Goal: Task Accomplishment & Management: Use online tool/utility

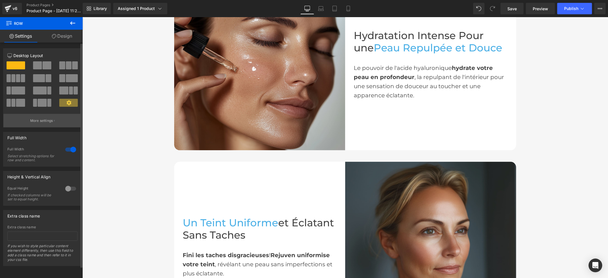
scroll to position [631, 0]
click at [72, 22] on icon at bounding box center [72, 23] width 7 height 7
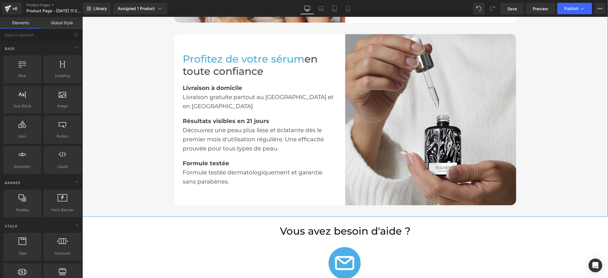
scroll to position [1162, 0]
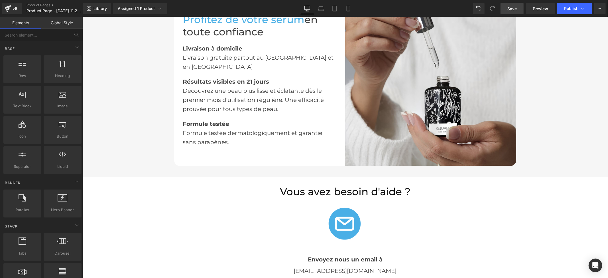
click at [516, 8] on span "Save" at bounding box center [511, 9] width 9 height 6
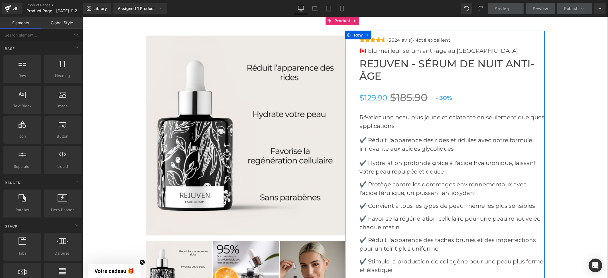
scroll to position [2189, 0]
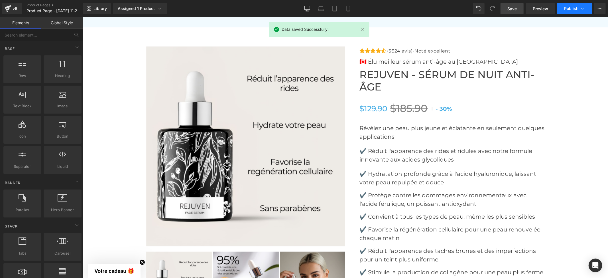
click at [572, 6] on span "Publish" at bounding box center [571, 8] width 14 height 5
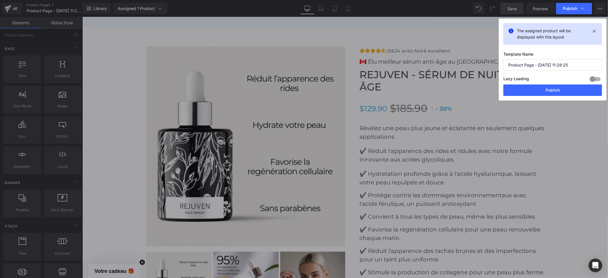
drag, startPoint x: 581, startPoint y: 60, endPoint x: 498, endPoint y: 62, distance: 82.7
click at [498, 62] on div "Publish The assigned product will be displayed with this layout Template Name P…" at bounding box center [304, 139] width 608 height 278
type input "The Rejuven"
drag, startPoint x: 550, startPoint y: 88, endPoint x: 443, endPoint y: 64, distance: 110.2
click at [550, 88] on button "Publish" at bounding box center [552, 89] width 99 height 11
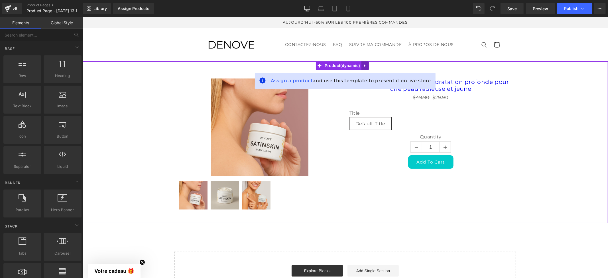
click at [364, 65] on icon at bounding box center [364, 65] width 1 height 3
click at [369, 64] on icon at bounding box center [369, 65] width 4 height 4
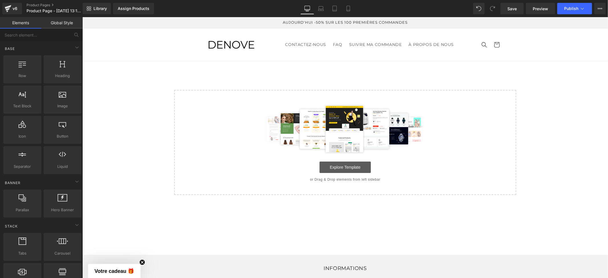
click at [330, 169] on link "Explore Template" at bounding box center [344, 166] width 51 height 11
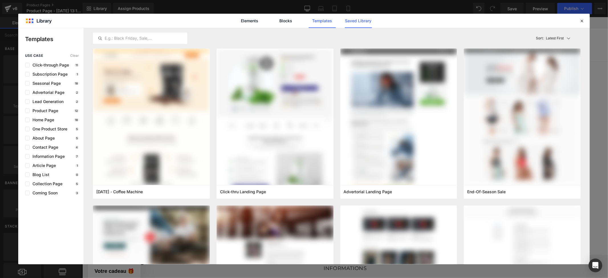
click at [366, 22] on link "Saved Library" at bounding box center [358, 21] width 27 height 14
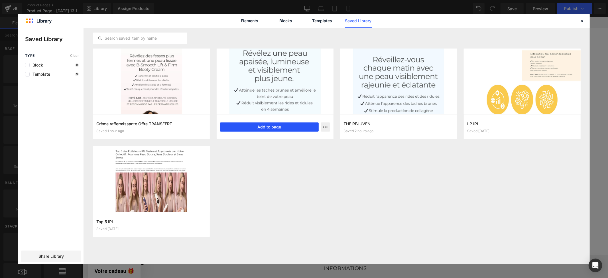
click at [290, 125] on button "Add to page" at bounding box center [269, 126] width 99 height 9
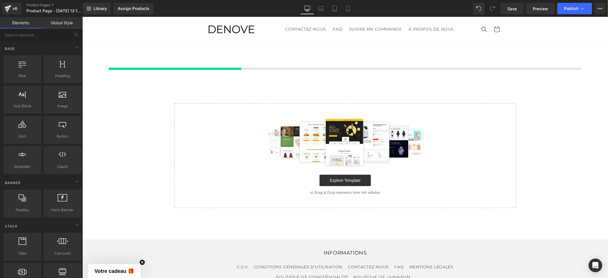
scroll to position [16, 0]
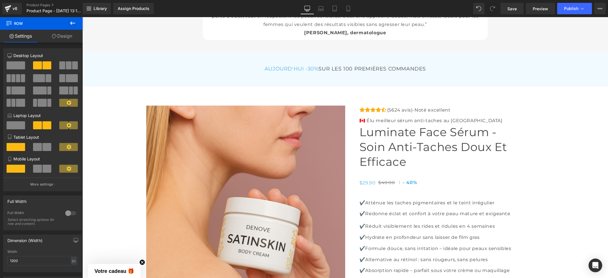
drag, startPoint x: 324, startPoint y: 119, endPoint x: 331, endPoint y: 114, distance: 8.4
click at [324, 119] on img at bounding box center [246, 205] width 200 height 200
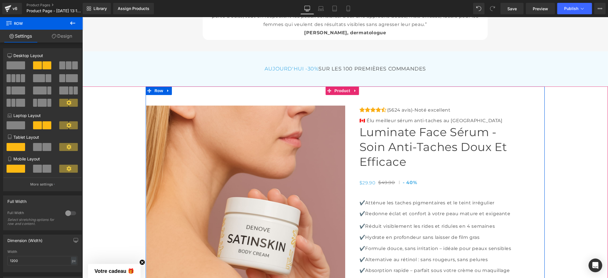
click at [334, 95] on span "Product" at bounding box center [342, 90] width 19 height 9
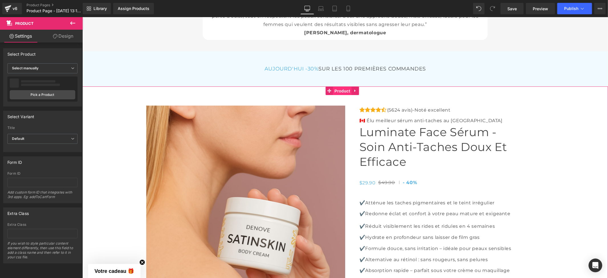
click at [336, 95] on span "Product" at bounding box center [342, 90] width 19 height 9
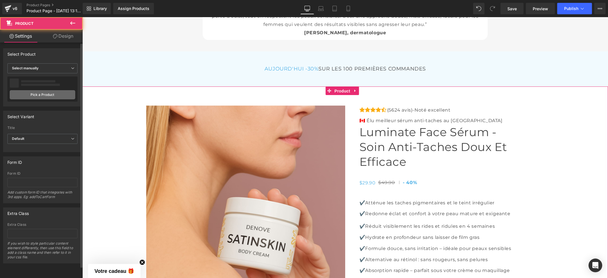
click at [51, 91] on link "Pick a Product" at bounding box center [43, 94] width 66 height 9
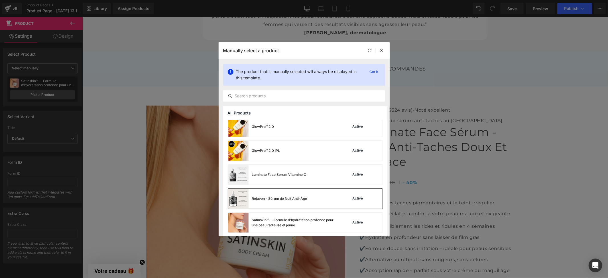
scroll to position [52, 0]
click at [293, 172] on div "Luminate Face Serum Vitamine C" at bounding box center [279, 173] width 54 height 5
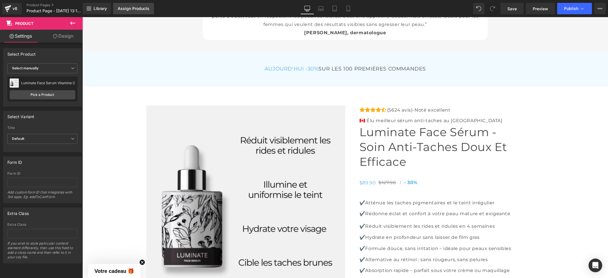
click at [128, 8] on div "Assign Products" at bounding box center [134, 8] width 32 height 5
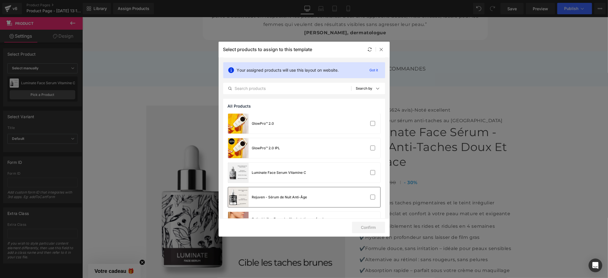
scroll to position [71, 0]
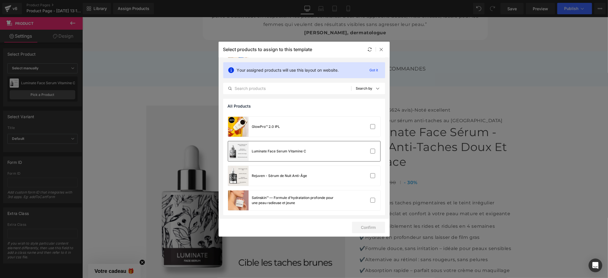
click at [301, 151] on div "Luminate Face Serum Vitamine C" at bounding box center [279, 151] width 54 height 5
click at [371, 225] on button "Confirm" at bounding box center [368, 226] width 33 height 11
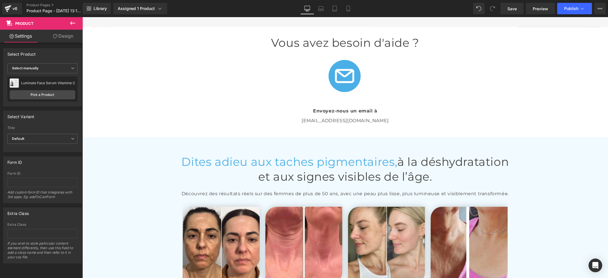
scroll to position [1080, 0]
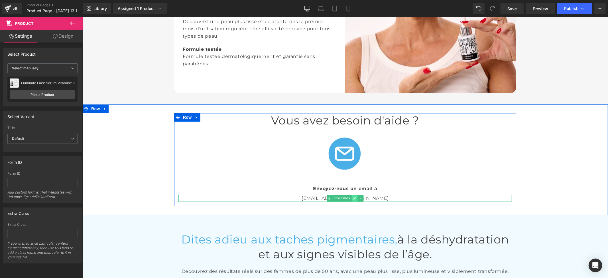
click at [353, 197] on icon at bounding box center [354, 197] width 3 height 3
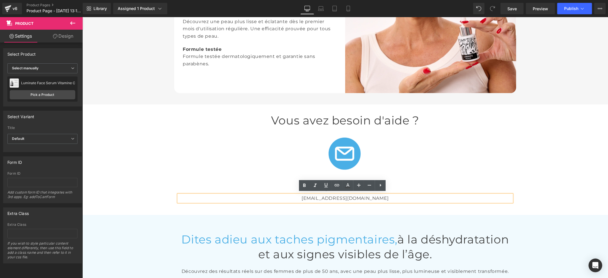
click at [351, 198] on p "info@inovita.co" at bounding box center [345, 197] width 334 height 7
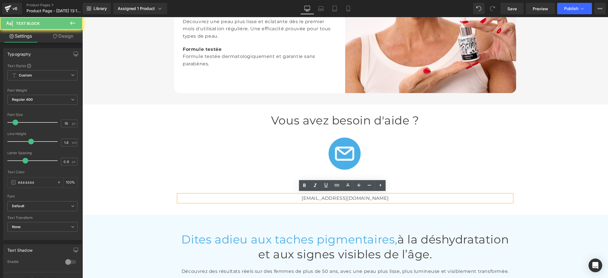
click at [354, 196] on p "info@inovita.co" at bounding box center [345, 197] width 334 height 7
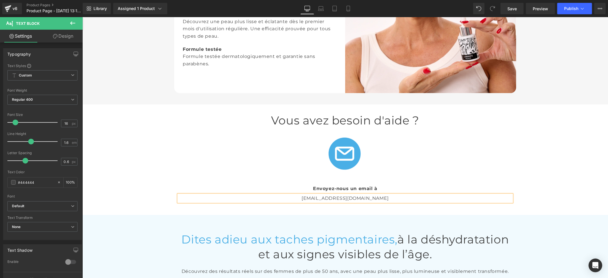
click at [544, 167] on div "Vous avez besoin d'aide ? Heading Image Envoyez-nous un email à Text Block info…" at bounding box center [345, 159] width 526 height 93
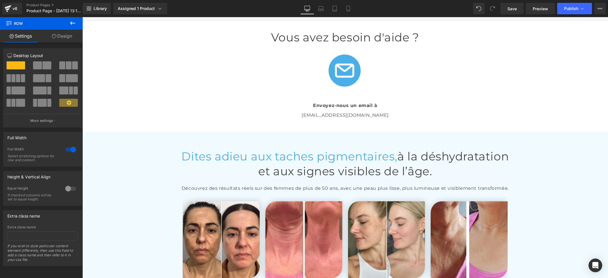
scroll to position [1346, 0]
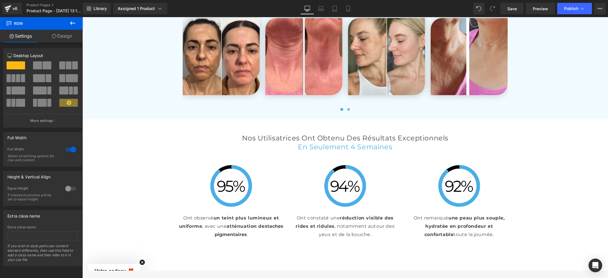
click at [71, 23] on icon at bounding box center [72, 22] width 5 height 3
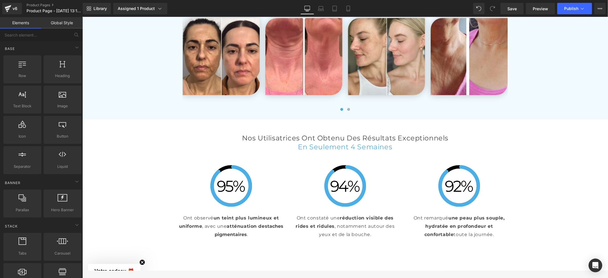
click at [63, 24] on link "Global Style" at bounding box center [61, 22] width 41 height 11
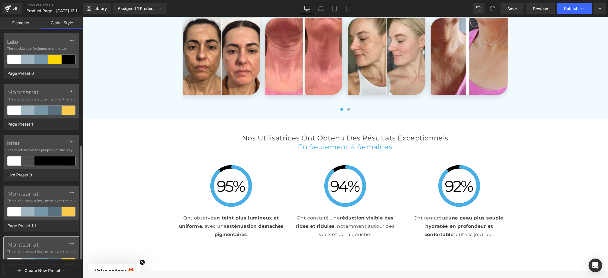
scroll to position [63, 0]
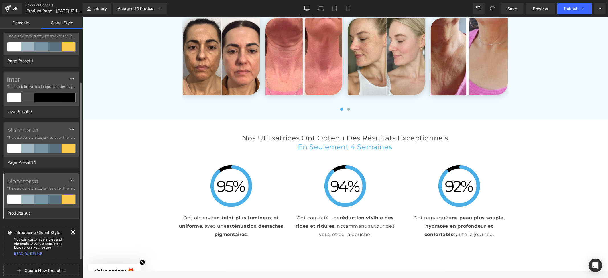
click at [50, 182] on label "Montserrat" at bounding box center [41, 181] width 68 height 7
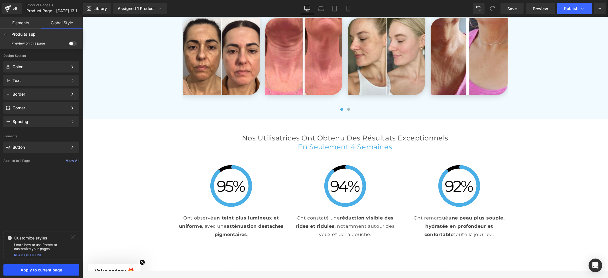
click at [60, 272] on span "Apply to current page" at bounding box center [41, 269] width 69 height 5
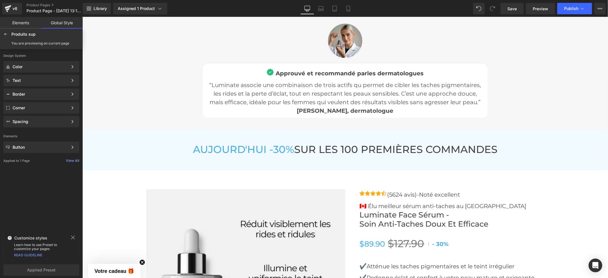
scroll to position [1980, 0]
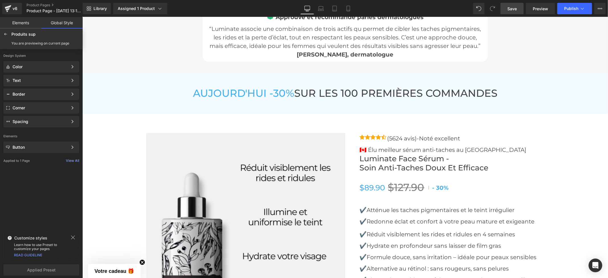
click at [516, 11] on span "Save" at bounding box center [511, 9] width 9 height 6
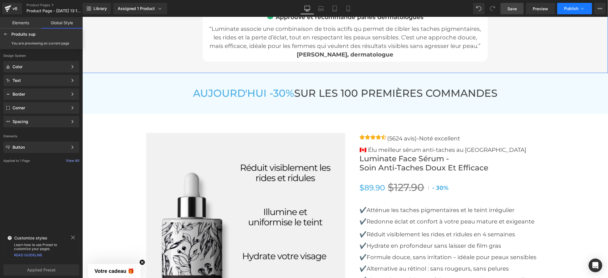
click at [568, 7] on span "Publish" at bounding box center [571, 8] width 14 height 5
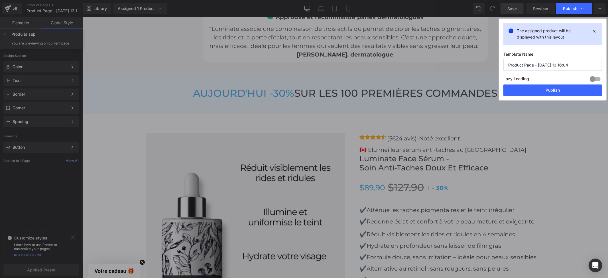
drag, startPoint x: 560, startPoint y: 63, endPoint x: 562, endPoint y: 68, distance: 4.9
click at [561, 65] on input "Product Page - Aug 19, 13:16:04" at bounding box center [552, 64] width 99 height 11
drag, startPoint x: 574, startPoint y: 63, endPoint x: 495, endPoint y: 57, distance: 78.9
click at [495, 57] on div "Publish The assigned product will be displayed with this layout Template Name P…" at bounding box center [304, 139] width 608 height 278
click at [512, 63] on input "Luinate Face" at bounding box center [552, 64] width 99 height 11
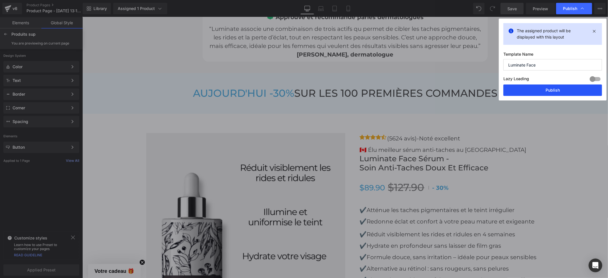
type input "Luminate Face"
click at [545, 90] on button "Publish" at bounding box center [552, 89] width 99 height 11
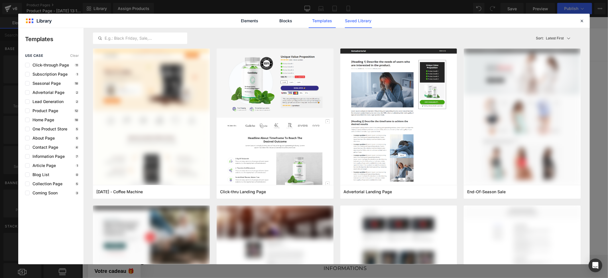
click at [361, 18] on link "Saved Library" at bounding box center [358, 21] width 27 height 14
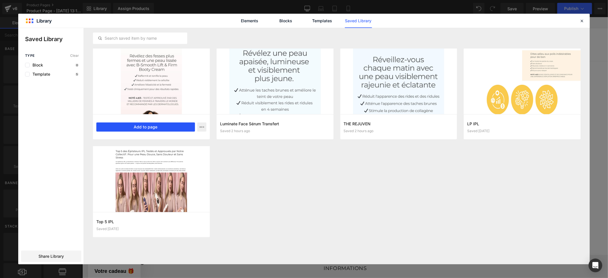
click at [164, 125] on button "Add to page" at bounding box center [145, 126] width 99 height 9
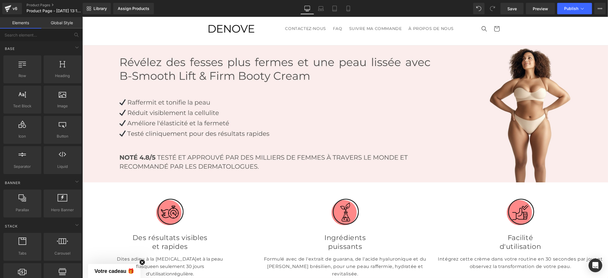
scroll to position [1698, 0]
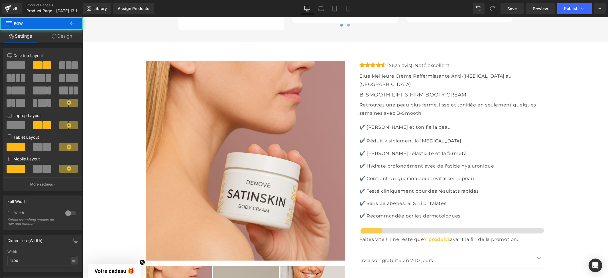
click at [341, 44] on div "‹ › (P) Image List" at bounding box center [345, 187] width 526 height 293
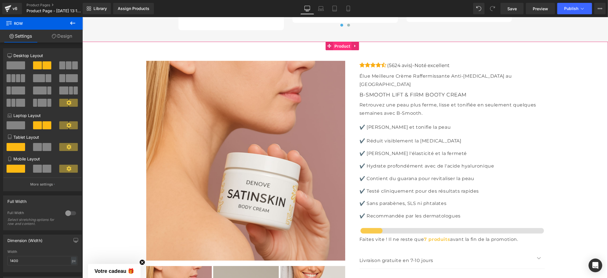
click at [343, 42] on span "Product" at bounding box center [342, 46] width 19 height 9
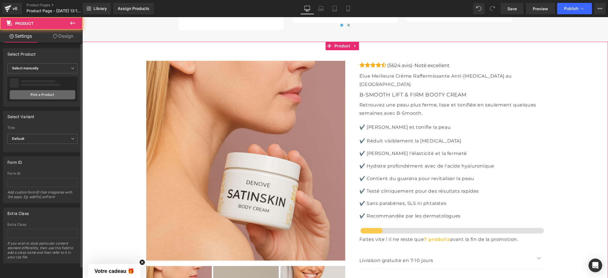
click at [46, 94] on link "Pick a Product" at bounding box center [43, 94] width 66 height 9
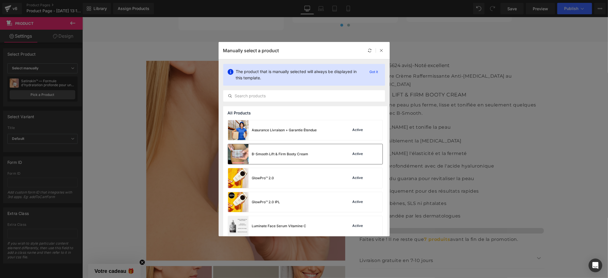
click at [273, 155] on div "B-Smooth Lift & Firm Booty Cream" at bounding box center [280, 153] width 56 height 5
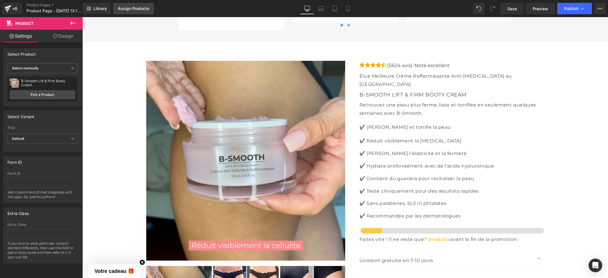
click at [136, 8] on div "Assign Products" at bounding box center [134, 8] width 32 height 5
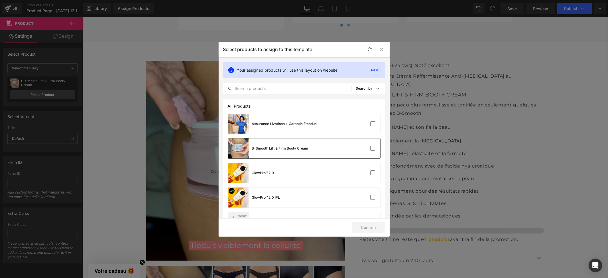
click at [299, 148] on div "B-Smooth Lift & Firm Booty Cream" at bounding box center [280, 148] width 56 height 5
click at [371, 228] on button "Confirm" at bounding box center [368, 226] width 33 height 11
click at [373, 227] on button "Success" at bounding box center [365, 226] width 40 height 11
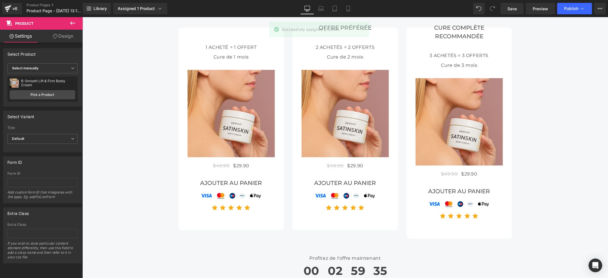
scroll to position [2078, 0]
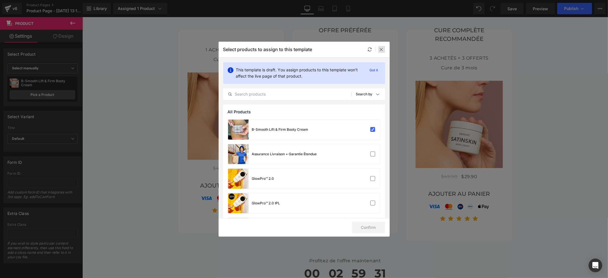
click at [381, 50] on icon at bounding box center [381, 49] width 5 height 5
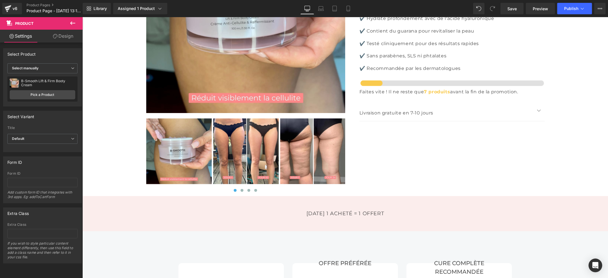
scroll to position [1888, 0]
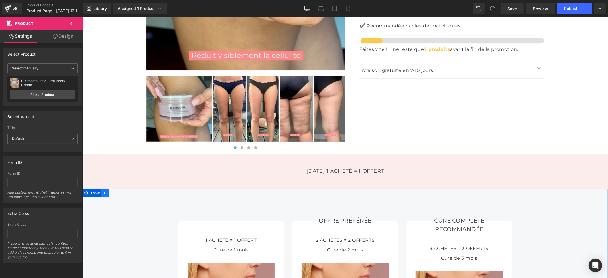
click at [101, 194] on link at bounding box center [104, 192] width 7 height 9
click at [103, 155] on icon at bounding box center [105, 157] width 4 height 4
click at [116, 158] on link at bounding box center [119, 157] width 7 height 9
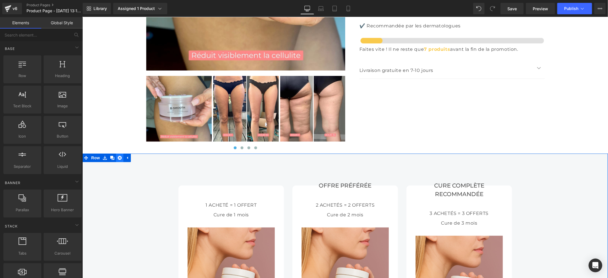
click at [117, 155] on icon at bounding box center [119, 157] width 4 height 4
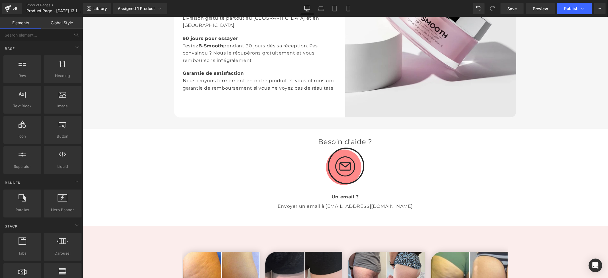
scroll to position [938, 0]
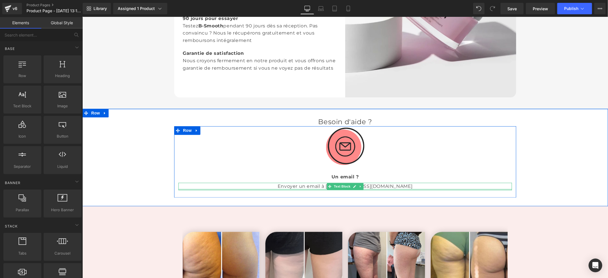
click at [369, 186] on p "Envoyer un email à info@benuvi.com" at bounding box center [345, 185] width 334 height 7
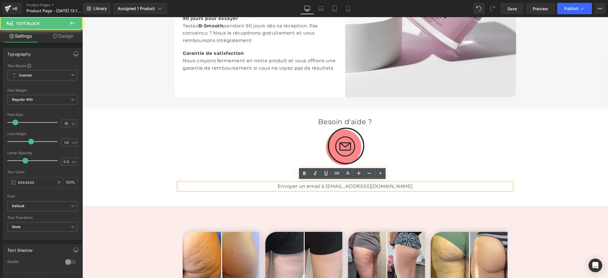
click at [375, 184] on p "Envoyer un email à info@benuvi.com" at bounding box center [345, 185] width 334 height 7
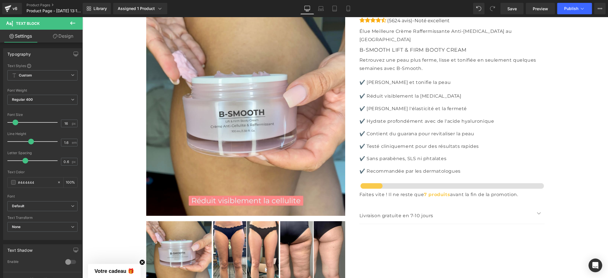
scroll to position [1622, 0]
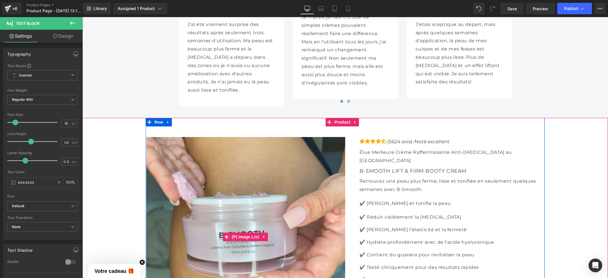
click at [265, 179] on img at bounding box center [246, 237] width 200 height 200
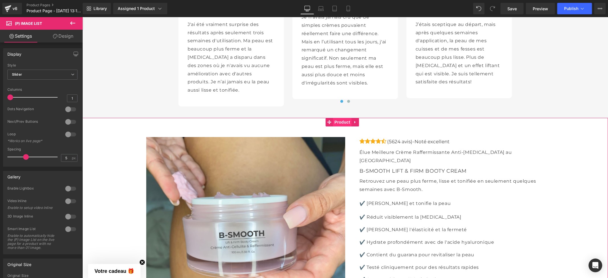
click at [339, 119] on span "Product" at bounding box center [342, 121] width 19 height 9
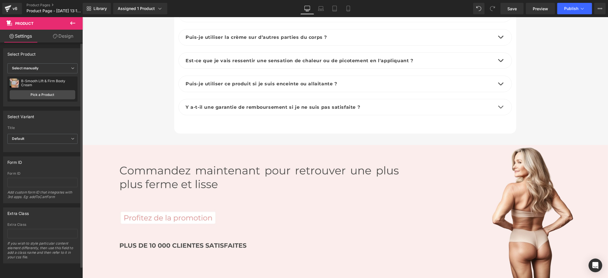
scroll to position [2230, 0]
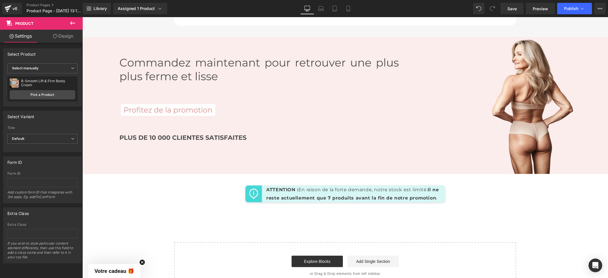
click at [72, 22] on icon at bounding box center [72, 23] width 7 height 7
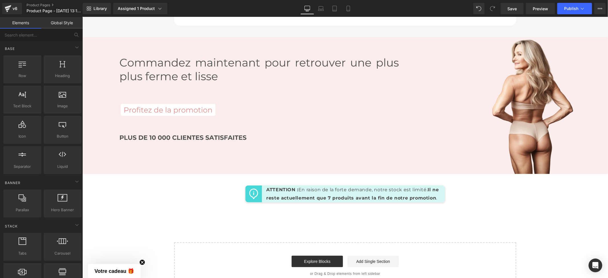
click at [62, 23] on link "Global Style" at bounding box center [61, 22] width 41 height 11
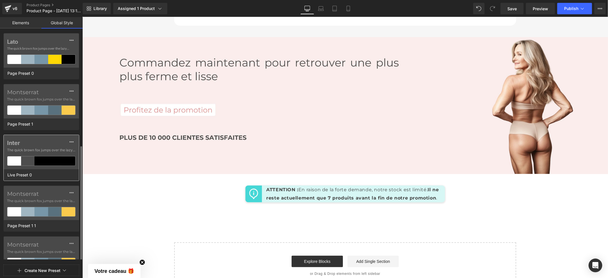
scroll to position [63, 0]
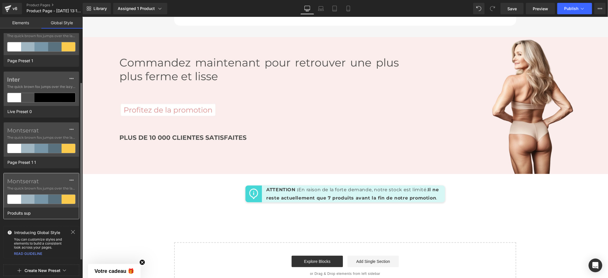
click at [37, 184] on label "Montserrat" at bounding box center [41, 181] width 68 height 7
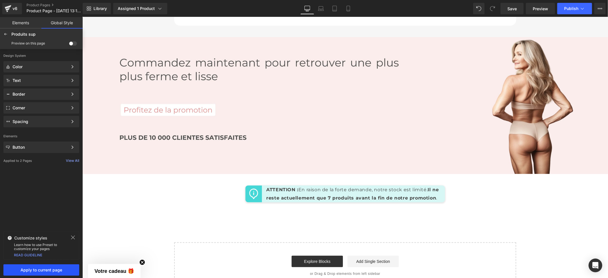
click at [56, 269] on span "Apply to current page" at bounding box center [41, 269] width 69 height 5
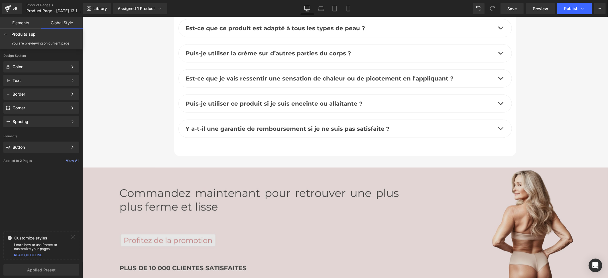
scroll to position [2288, 0]
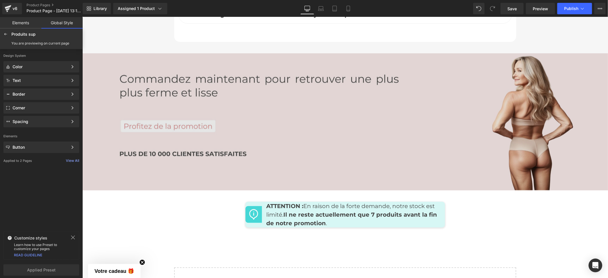
click at [186, 124] on img at bounding box center [345, 121] width 526 height 137
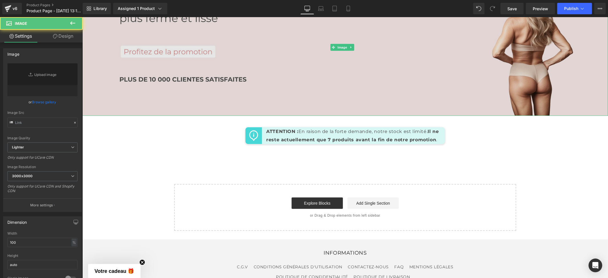
type input "https://cdn.shopify.com/s/files/1/0813/6553/3002/files/bas_cheveu_70dca1b3-db8d…"
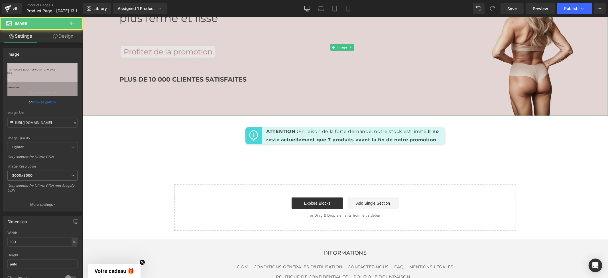
click at [170, 115] on img at bounding box center [345, 47] width 526 height 137
click at [169, 115] on img at bounding box center [345, 47] width 526 height 137
click at [188, 115] on img at bounding box center [345, 47] width 526 height 137
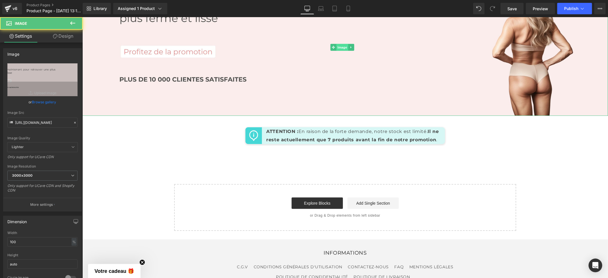
click at [341, 50] on span "Image" at bounding box center [342, 47] width 12 height 7
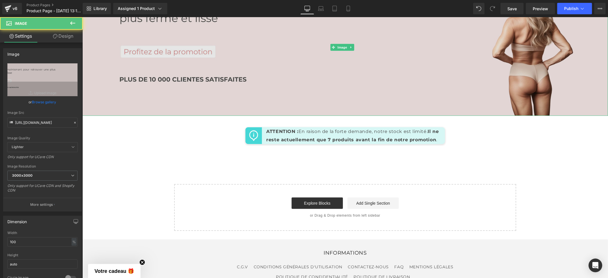
click at [164, 115] on img at bounding box center [345, 47] width 526 height 137
drag, startPoint x: 167, startPoint y: 128, endPoint x: 172, endPoint y: 122, distance: 7.9
click at [167, 115] on img at bounding box center [345, 47] width 526 height 137
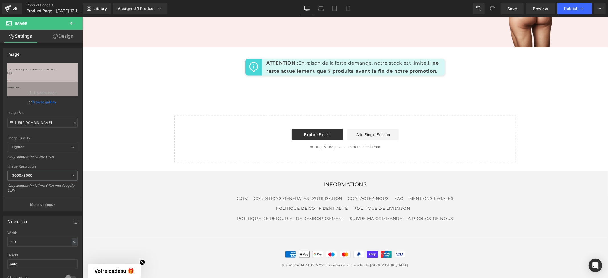
scroll to position [2250, 0]
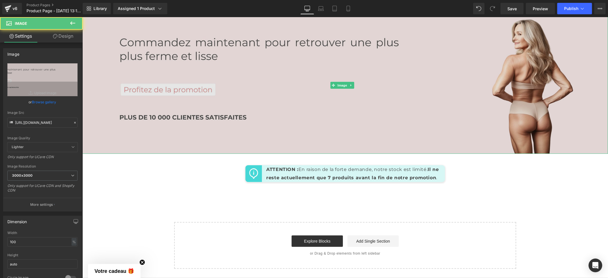
click at [184, 153] on img at bounding box center [345, 85] width 526 height 137
click at [189, 125] on img at bounding box center [345, 85] width 526 height 137
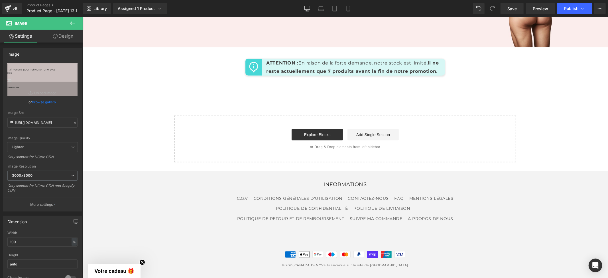
scroll to position [2285, 0]
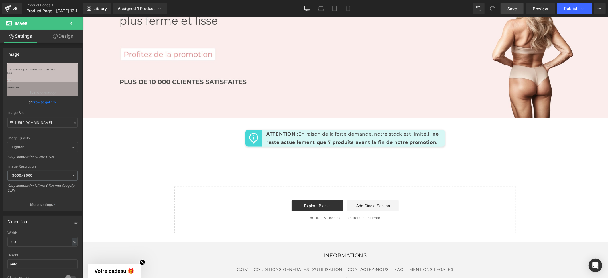
click at [514, 11] on span "Save" at bounding box center [511, 9] width 9 height 6
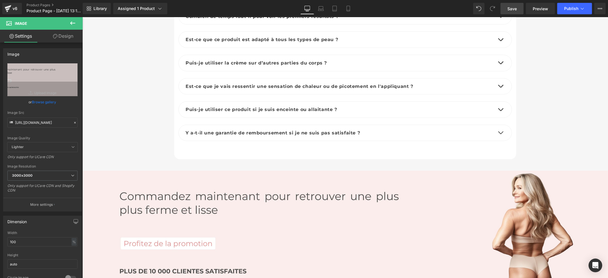
scroll to position [2095, 0]
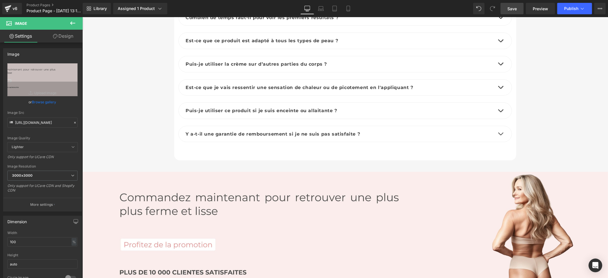
click at [513, 8] on span "Save" at bounding box center [511, 9] width 9 height 6
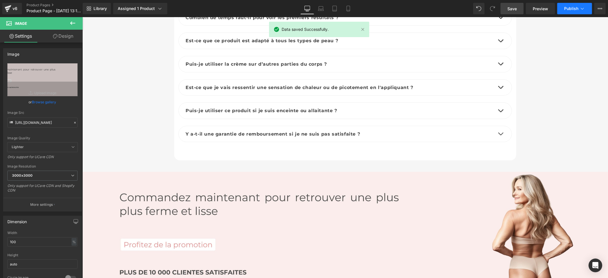
click at [564, 9] on button "Publish" at bounding box center [574, 8] width 35 height 11
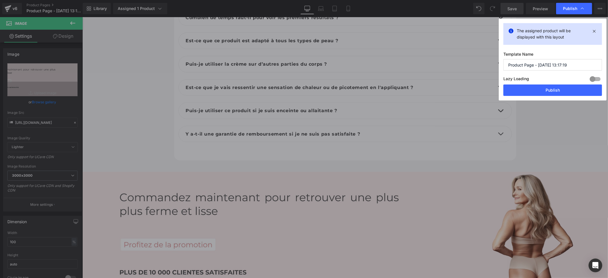
click at [563, 65] on input "Product Page - Aug 19, 13:17:19" at bounding box center [552, 64] width 99 height 11
drag, startPoint x: 577, startPoint y: 63, endPoint x: 469, endPoint y: 66, distance: 107.8
click at [469, 66] on div "Publish The assigned product will be displayed with this layout Template Name P…" at bounding box center [304, 139] width 608 height 278
type input "B smooth"
drag, startPoint x: 553, startPoint y: 87, endPoint x: 478, endPoint y: 121, distance: 82.8
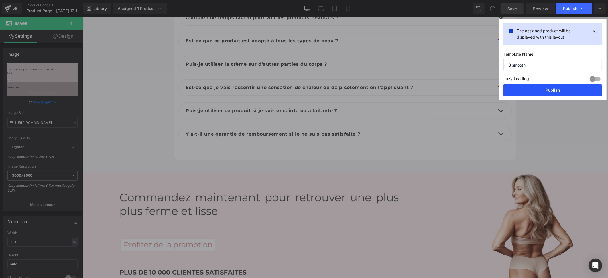
click at [553, 87] on button "Publish" at bounding box center [552, 89] width 99 height 11
